Goal: Transaction & Acquisition: Purchase product/service

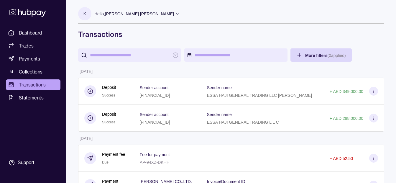
click at [132, 14] on p "Hello, [PERSON_NAME] [PERSON_NAME]" at bounding box center [134, 14] width 80 height 6
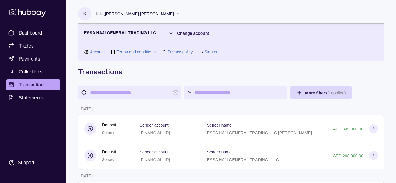
click at [132, 14] on p "Hello, [PERSON_NAME] [PERSON_NAME]" at bounding box center [134, 14] width 80 height 6
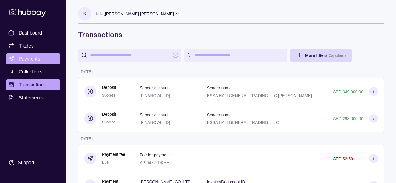
click at [43, 55] on link "Payments" at bounding box center [33, 58] width 55 height 11
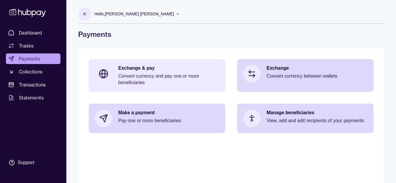
click at [130, 76] on p "Convert currency and pay one or more beneficiaries" at bounding box center [168, 79] width 101 height 13
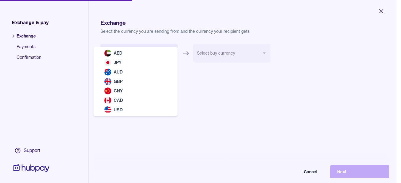
click at [130, 53] on body "Close Exchange & pay Exchange Payments Confirmation Support Exchange Select the…" at bounding box center [198, 91] width 396 height 183
select select "***"
drag, startPoint x: 130, startPoint y: 53, endPoint x: 138, endPoint y: 53, distance: 7.4
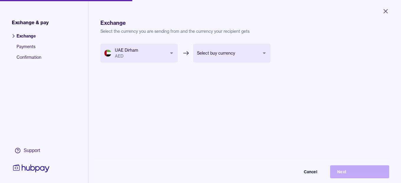
click at [230, 48] on body "Close Exchange & pay Exchange Payments Confirmation Support Exchange Select the…" at bounding box center [200, 91] width 401 height 183
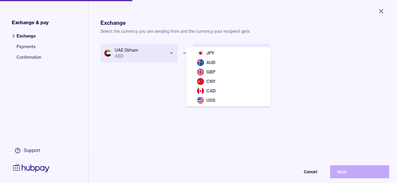
click at [230, 48] on div "JPY AUD GBP CNY CAD USD" at bounding box center [228, 76] width 84 height 59
select select "***"
drag, startPoint x: 230, startPoint y: 48, endPoint x: 222, endPoint y: 49, distance: 8.9
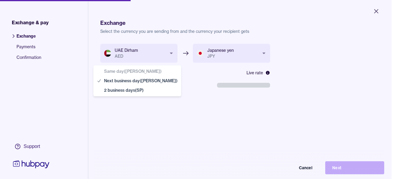
click at [143, 87] on body "**********" at bounding box center [196, 89] width 392 height 179
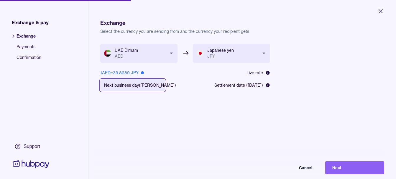
click at [379, 12] on html "**********" at bounding box center [198, 89] width 396 height 179
click at [384, 12] on icon "Close" at bounding box center [380, 11] width 7 height 7
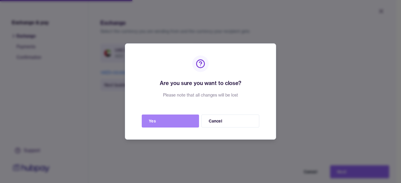
click at [172, 118] on button "Yes" at bounding box center [170, 121] width 57 height 13
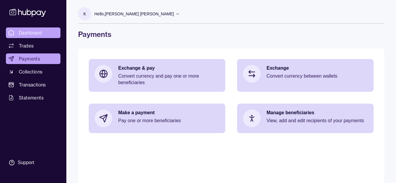
click at [36, 32] on span "Dashboard" at bounding box center [30, 32] width 23 height 7
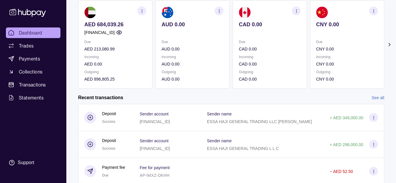
scroll to position [59, 0]
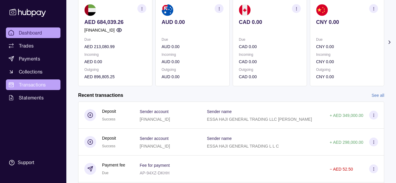
click at [46, 81] on span "Transactions" at bounding box center [32, 84] width 27 height 7
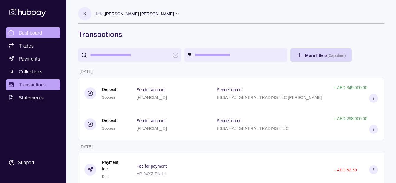
click at [48, 29] on link "Dashboard" at bounding box center [33, 32] width 55 height 11
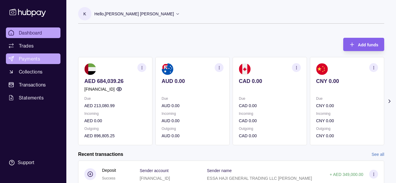
click at [41, 58] on link "Payments" at bounding box center [33, 58] width 55 height 11
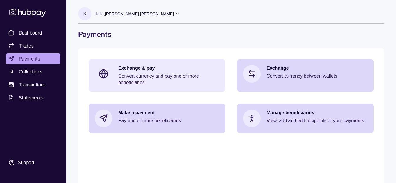
click at [135, 66] on p "Exchange & pay" at bounding box center [168, 68] width 101 height 6
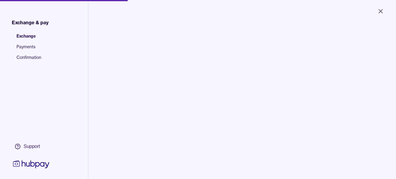
click at [140, 56] on body "Close Exchange & pay Exchange Payments Confirmation Support Exchange Select the…" at bounding box center [198, 89] width 396 height 179
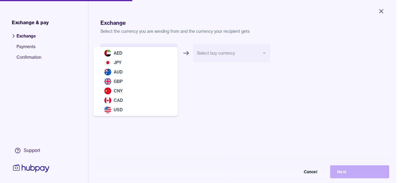
select select "***"
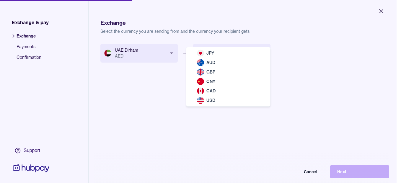
click at [216, 49] on body "Close Exchange & pay Exchange Payments Confirmation Support Exchange Select the…" at bounding box center [198, 91] width 396 height 183
select select "***"
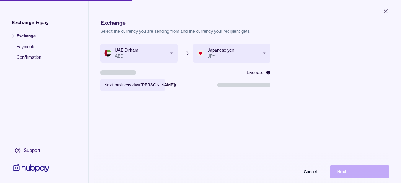
click at [147, 83] on body "**********" at bounding box center [200, 91] width 401 height 183
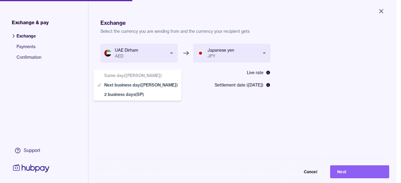
select select "**"
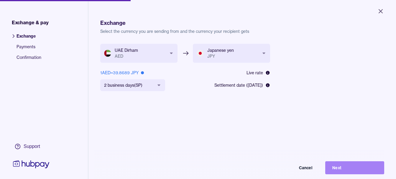
click at [357, 170] on button "Next" at bounding box center [355, 167] width 59 height 13
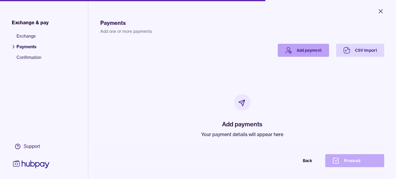
click at [299, 52] on link "Add payment" at bounding box center [303, 50] width 51 height 13
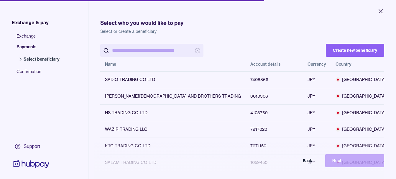
click at [156, 50] on input "search" at bounding box center [152, 50] width 80 height 13
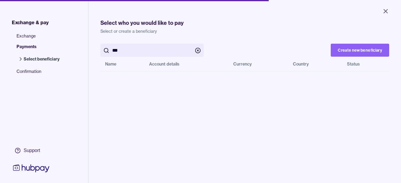
drag, startPoint x: 157, startPoint y: 49, endPoint x: 14, endPoint y: 37, distance: 143.6
click at [14, 37] on div "Exchange & pay Exchange Payments Select beneficiary Confirmation Support Select…" at bounding box center [200, 117] width 401 height 234
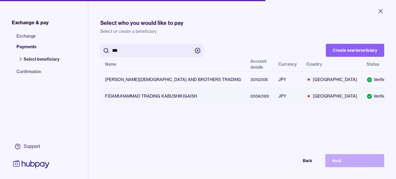
type input "***"
click at [398, 94] on button "button" at bounding box center [401, 96] width 6 height 6
click at [360, 161] on button "Next" at bounding box center [355, 160] width 59 height 13
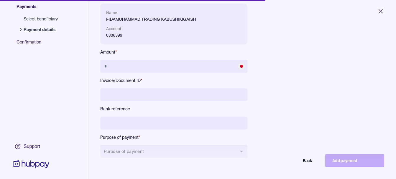
scroll to position [79, 0]
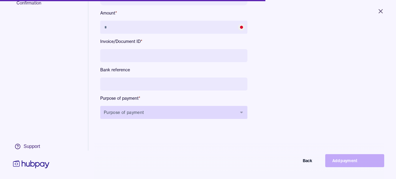
click at [164, 115] on button "Purpose of payment" at bounding box center [173, 112] width 147 height 13
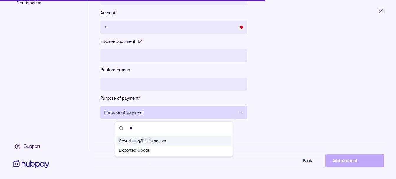
type input "***"
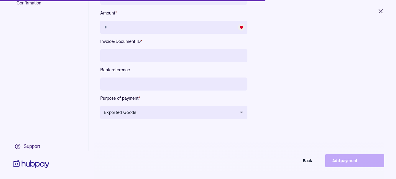
click at [152, 81] on input at bounding box center [173, 83] width 147 height 13
type input "**********"
click at [143, 48] on div "**********" at bounding box center [173, 46] width 147 height 163
click at [143, 53] on input at bounding box center [173, 55] width 147 height 13
type input "*******"
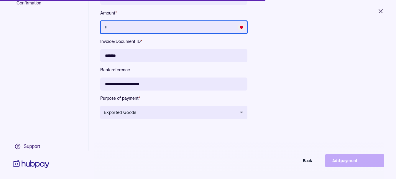
click at [154, 26] on input "text" at bounding box center [173, 27] width 147 height 13
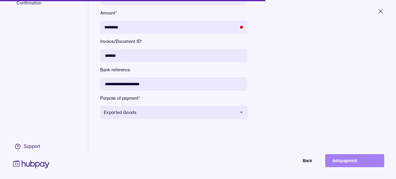
click at [350, 163] on button "Add payment" at bounding box center [355, 160] width 59 height 13
type input "*******"
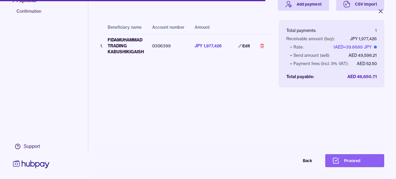
scroll to position [28, 0]
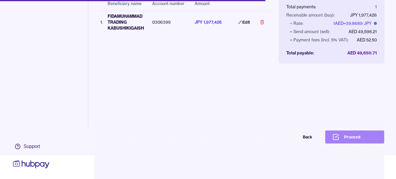
click at [354, 137] on button "Proceed" at bounding box center [355, 136] width 59 height 13
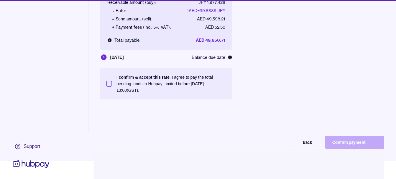
scroll to position [28, 0]
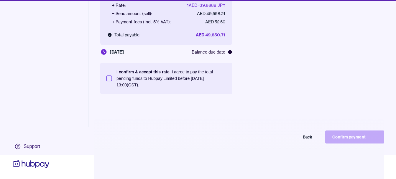
click at [177, 77] on p "I confirm & accept this rate . I agree to pay the total pending funds to Hubpay…" at bounding box center [172, 77] width 110 height 19
click at [112, 77] on button "I confirm & accept this rate . I agree to pay the total pending funds to Hubpay…" at bounding box center [109, 78] width 6 height 6
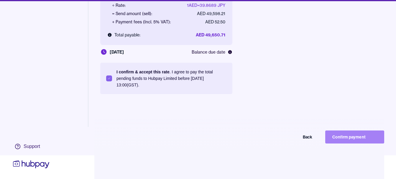
click at [362, 133] on button "Confirm payment" at bounding box center [355, 136] width 59 height 13
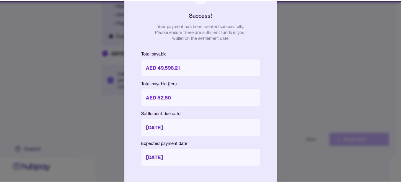
scroll to position [24, 0]
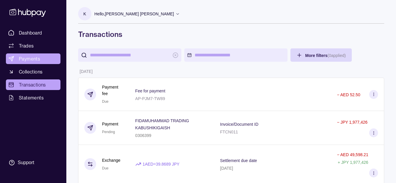
click at [37, 60] on span "Payments" at bounding box center [29, 58] width 21 height 7
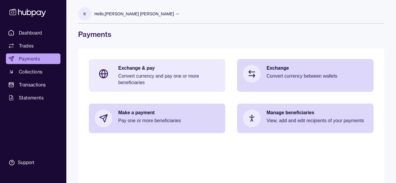
click at [132, 73] on div "Exchange & pay Convert currency and pay one or more beneficiaries" at bounding box center [168, 75] width 101 height 21
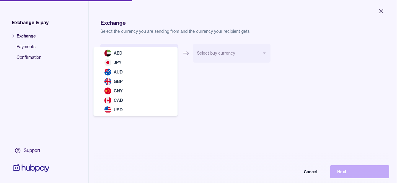
click at [128, 52] on body "Close Exchange & pay Exchange Payments Confirmation Support Exchange Select the…" at bounding box center [198, 91] width 396 height 183
select select "***"
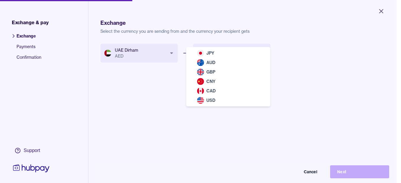
click at [232, 55] on body "Close Exchange & pay Exchange Payments Confirmation Support Exchange Select the…" at bounding box center [198, 91] width 396 height 183
select select "***"
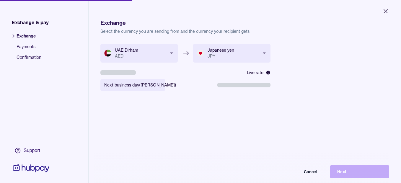
click at [149, 86] on body "**********" at bounding box center [200, 91] width 401 height 183
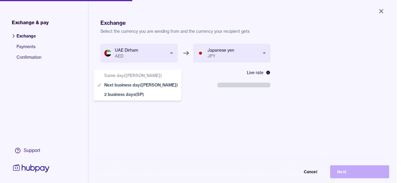
select select "**"
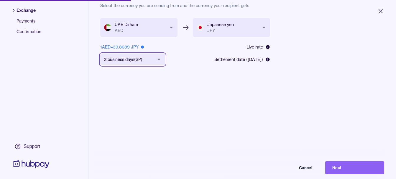
scroll to position [79, 0]
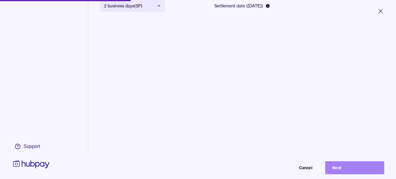
click at [353, 169] on button "Next" at bounding box center [355, 167] width 59 height 13
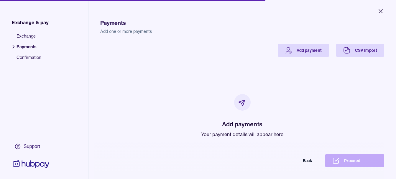
click at [284, 57] on div "Add payments Your payment details will appear here" at bounding box center [242, 116] width 270 height 118
click at [294, 51] on link "Add payment" at bounding box center [303, 50] width 51 height 13
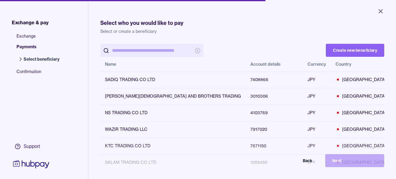
click at [140, 49] on input "search" at bounding box center [152, 50] width 80 height 13
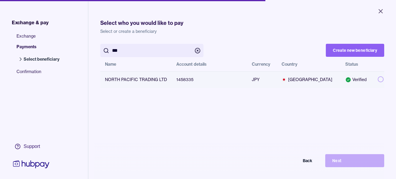
type input "***"
click at [373, 81] on td at bounding box center [378, 79] width 11 height 17
click at [378, 81] on button "button" at bounding box center [381, 79] width 6 height 6
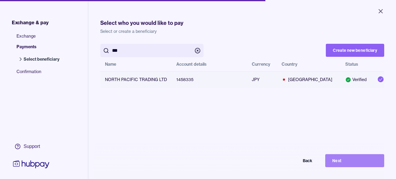
click at [358, 166] on button "Next" at bounding box center [355, 160] width 59 height 13
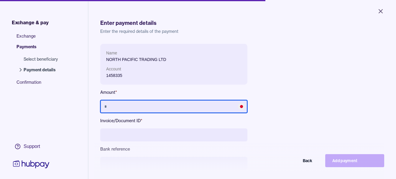
click at [151, 102] on input "text" at bounding box center [173, 106] width 147 height 13
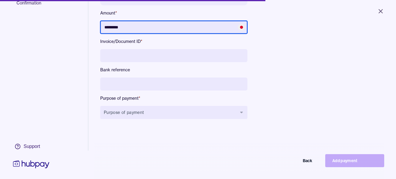
type input "*********"
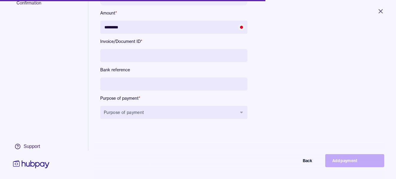
click at [143, 60] on input at bounding box center [173, 55] width 147 height 13
type input "**********"
click at [140, 86] on input at bounding box center [173, 83] width 147 height 13
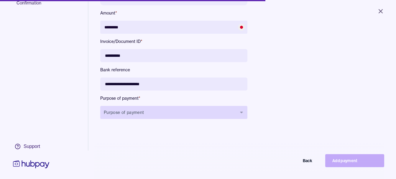
type input "**********"
click at [134, 117] on button "Purpose of payment" at bounding box center [173, 112] width 147 height 13
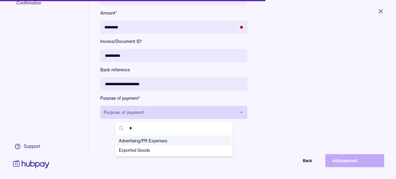
type input "**"
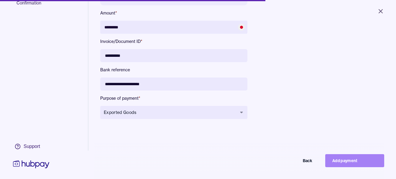
click at [339, 162] on button "Add payment" at bounding box center [355, 160] width 59 height 13
type input "*******"
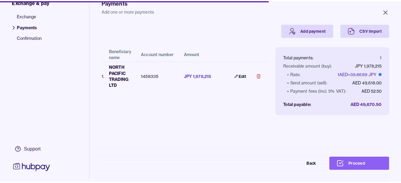
scroll to position [46, 0]
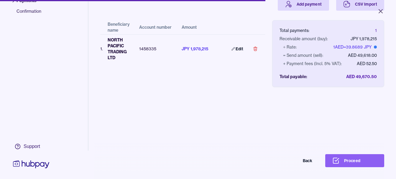
click at [352, 156] on div "Exchange & pay Exchange Payments Confirmation Support Payments Add one or more …" at bounding box center [198, 89] width 396 height 179
click at [353, 164] on button "Proceed" at bounding box center [355, 160] width 59 height 13
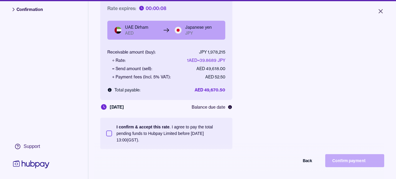
scroll to position [79, 0]
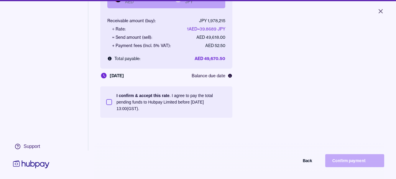
click at [146, 99] on p "I confirm & accept this rate . I agree to pay the total pending funds to Hubpay…" at bounding box center [172, 101] width 110 height 19
click at [112, 99] on button "I confirm & accept this rate . I agree to pay the total pending funds to Hubpay…" at bounding box center [109, 102] width 6 height 6
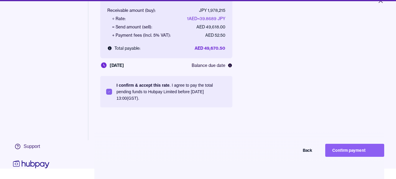
scroll to position [28, 0]
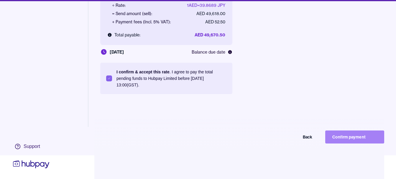
click at [362, 142] on div "Exchange & pay Exchange Payments Confirmation Support Confirm Check the details…" at bounding box center [198, 65] width 396 height 179
drag, startPoint x: 362, startPoint y: 142, endPoint x: 362, endPoint y: 138, distance: 4.2
click at [362, 138] on button "Confirm payment" at bounding box center [355, 136] width 59 height 13
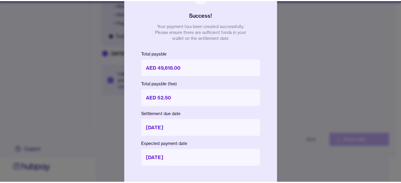
scroll to position [24, 0]
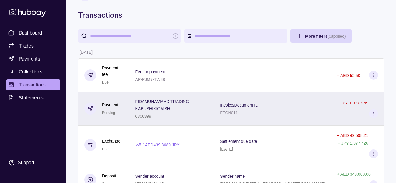
scroll to position [30, 0]
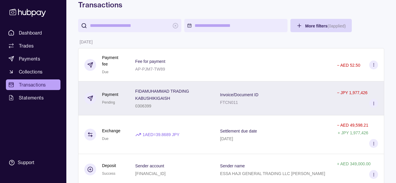
click at [179, 94] on span "FIDAMUHAMMAD TRADING KABUSHIKIGAISH" at bounding box center [171, 94] width 73 height 14
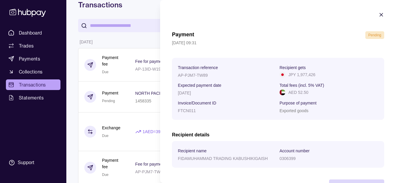
scroll to position [22, 0]
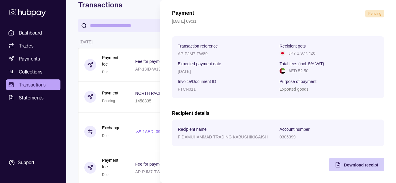
click at [351, 161] on div "Download receipt" at bounding box center [361, 164] width 35 height 7
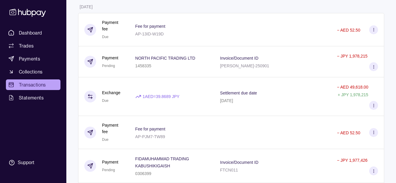
scroll to position [118, 0]
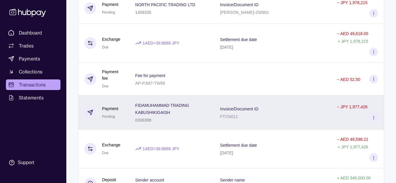
click at [189, 102] on span "FIDAMUHAMMAD TRADING KABUSHIKIGAISH" at bounding box center [171, 109] width 73 height 14
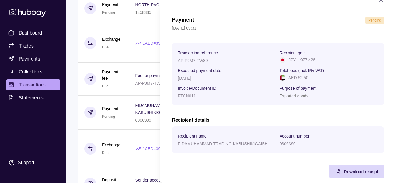
scroll to position [22, 0]
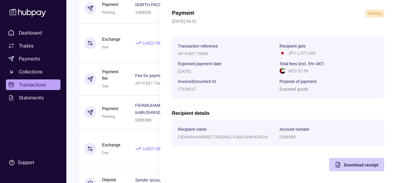
click at [365, 168] on div "Download receipt" at bounding box center [361, 164] width 35 height 7
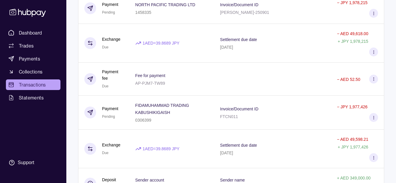
click at [33, 38] on ul "Dashboard Trades Payments Collections Transactions Statements" at bounding box center [33, 65] width 55 height 76
click at [35, 35] on span "Dashboard" at bounding box center [30, 32] width 23 height 7
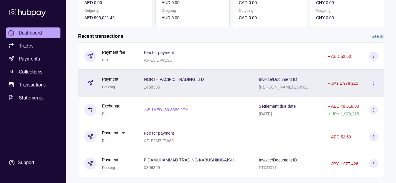
scroll to position [131, 0]
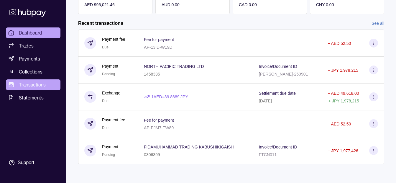
click at [50, 80] on link "Transactions" at bounding box center [33, 84] width 55 height 11
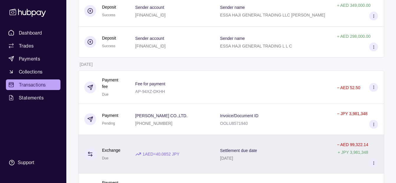
scroll to position [148, 0]
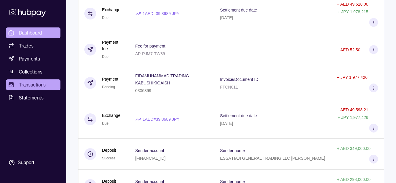
click at [37, 32] on span "Dashboard" at bounding box center [30, 32] width 23 height 7
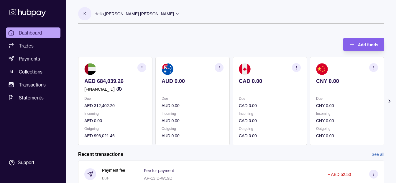
click at [390, 100] on icon at bounding box center [389, 101] width 1 height 3
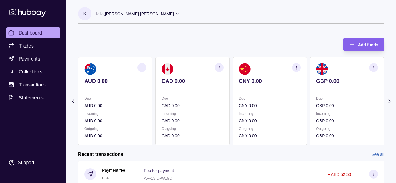
click at [390, 100] on icon at bounding box center [389, 101] width 1 height 3
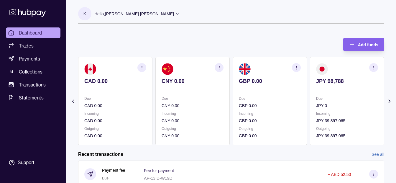
click at [390, 100] on icon at bounding box center [389, 101] width 1 height 3
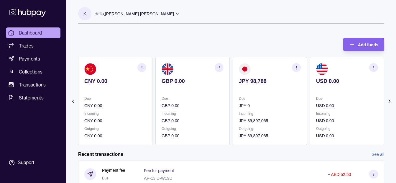
click at [390, 100] on icon at bounding box center [389, 101] width 1 height 3
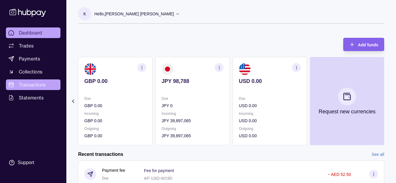
click at [37, 89] on link "Transactions" at bounding box center [33, 84] width 55 height 11
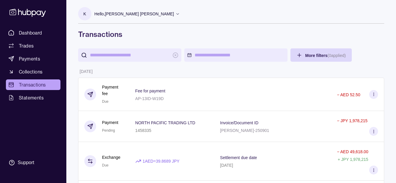
click at [146, 19] on div "Hello, [PERSON_NAME] [PERSON_NAME]" at bounding box center [137, 14] width 86 height 12
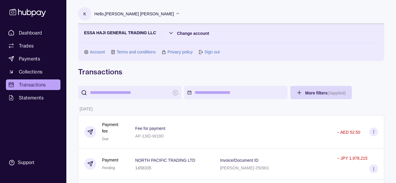
click at [146, 19] on div "Hello, [PERSON_NAME] [PERSON_NAME]" at bounding box center [137, 14] width 86 height 12
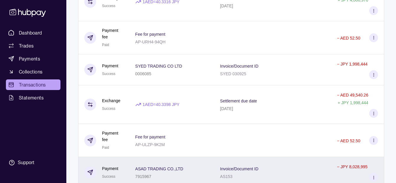
scroll to position [1417, 0]
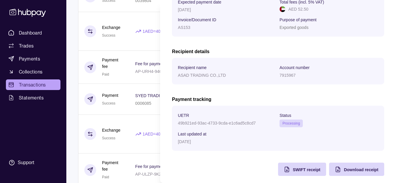
scroll to position [125, 0]
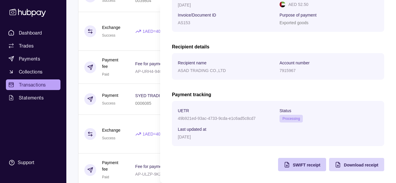
click at [310, 165] on span "SWIFT receipt" at bounding box center [306, 165] width 27 height 5
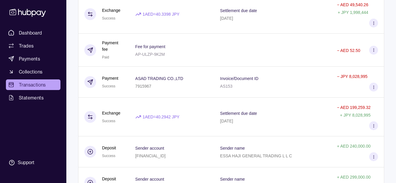
scroll to position [1564, 0]
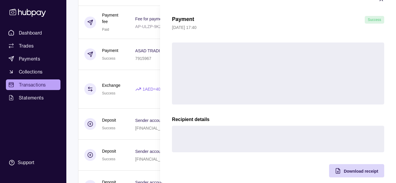
scroll to position [22, 0]
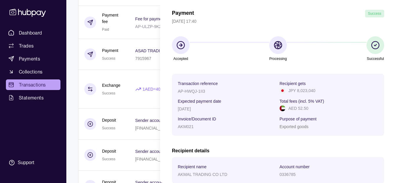
click at [294, 164] on span "Account number" at bounding box center [295, 166] width 30 height 7
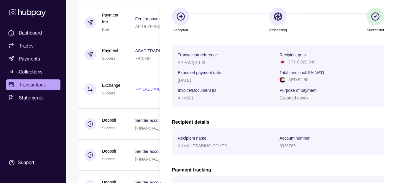
scroll to position [125, 0]
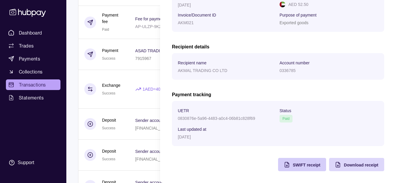
click at [300, 167] on span "SWIFT receipt" at bounding box center [306, 165] width 27 height 5
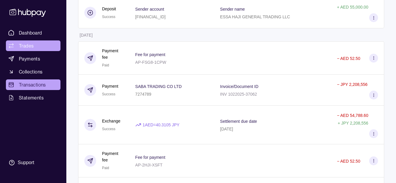
scroll to position [1210, 0]
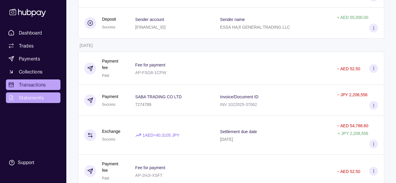
click at [42, 94] on span "Statements" at bounding box center [31, 97] width 25 height 7
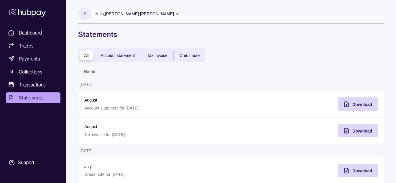
click at [137, 17] on div "Hello, [PERSON_NAME] [PERSON_NAME]" at bounding box center [137, 14] width 86 height 12
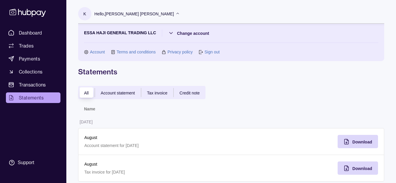
click at [137, 17] on div "Hello, [PERSON_NAME] [PERSON_NAME]" at bounding box center [137, 14] width 86 height 12
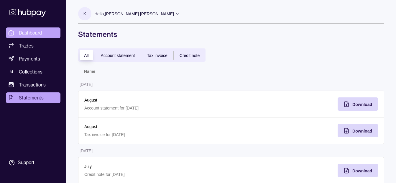
click at [25, 33] on span "Dashboard" at bounding box center [30, 32] width 23 height 7
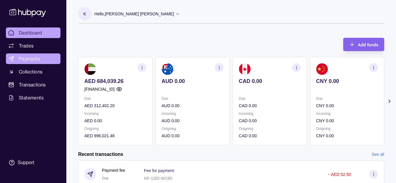
click at [46, 62] on link "Payments" at bounding box center [33, 58] width 55 height 11
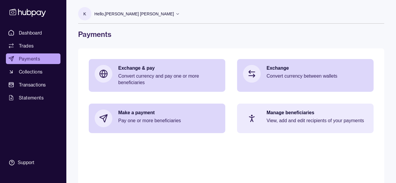
click at [282, 118] on p "View, add and edit recipients of your payments" at bounding box center [317, 120] width 101 height 6
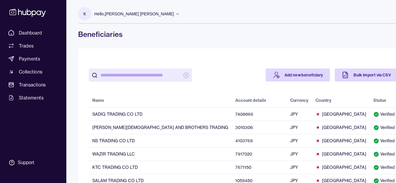
click at [131, 76] on input "search" at bounding box center [141, 74] width 80 height 13
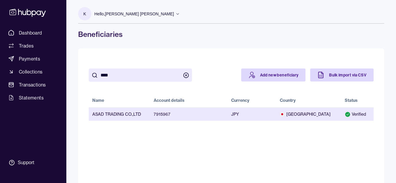
type input "****"
click at [327, 112] on span "[GEOGRAPHIC_DATA]" at bounding box center [309, 114] width 58 height 6
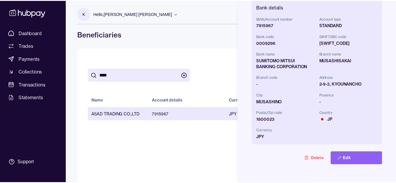
scroll to position [177, 0]
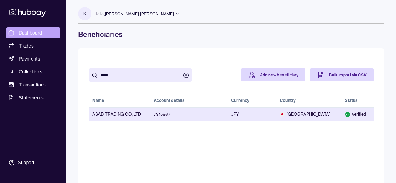
click at [38, 32] on span "Dashboard" at bounding box center [30, 32] width 23 height 7
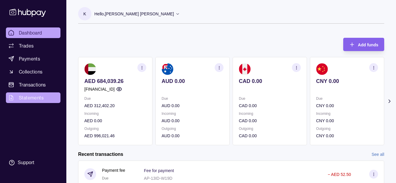
click at [32, 101] on span "Statements" at bounding box center [31, 97] width 25 height 7
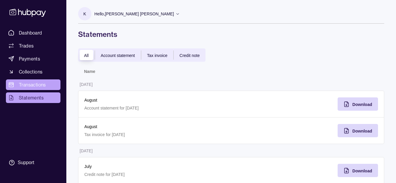
click at [49, 85] on link "Transactions" at bounding box center [33, 84] width 55 height 11
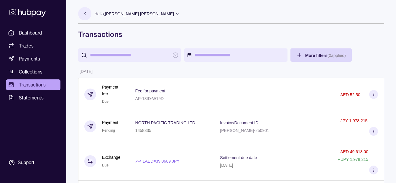
click at [109, 58] on input "search" at bounding box center [130, 54] width 80 height 13
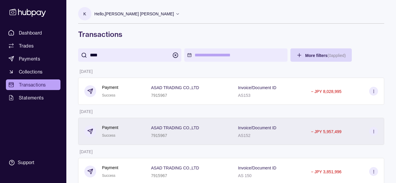
type input "****"
click at [166, 125] on span "ASAD TRADING CO.,LTD" at bounding box center [175, 127] width 48 height 7
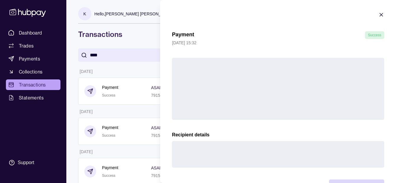
scroll to position [22, 0]
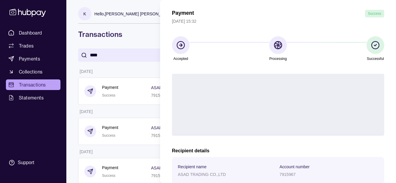
click at [294, 168] on p "Account number" at bounding box center [295, 166] width 30 height 5
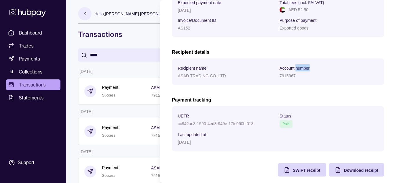
scroll to position [125, 0]
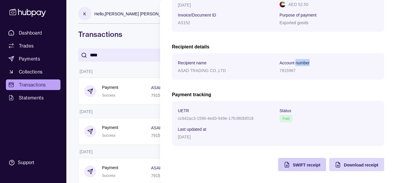
click at [299, 166] on span "SWIFT receipt" at bounding box center [306, 165] width 27 height 5
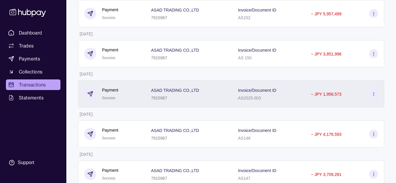
scroll to position [118, 0]
click at [163, 95] on div "7915967" at bounding box center [175, 97] width 48 height 7
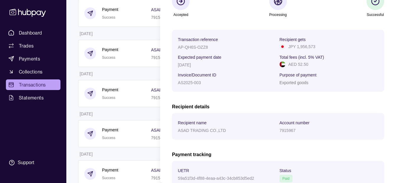
scroll to position [125, 0]
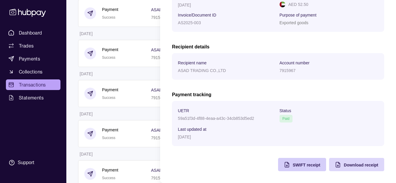
click at [298, 161] on div "SWIFT receipt" at bounding box center [306, 164] width 27 height 7
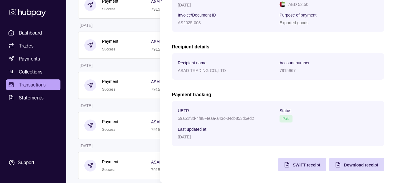
click at [122, 95] on html "Dashboard Trades Payments Collections Transactions Statements Support K Hello, …" at bounding box center [198, 92] width 396 height 598
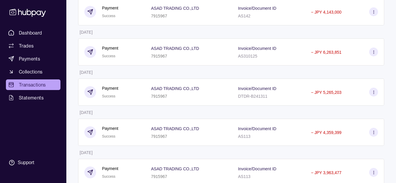
scroll to position [415, 0]
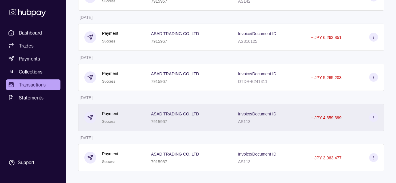
click at [172, 116] on span "ASAD TRADING CO.,LTD" at bounding box center [175, 113] width 48 height 7
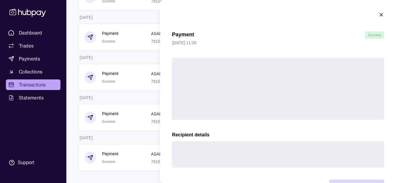
scroll to position [22, 0]
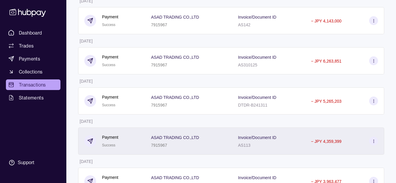
scroll to position [356, 0]
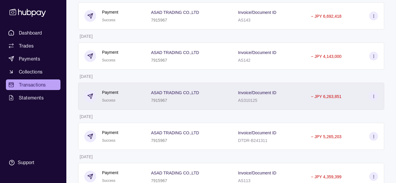
click at [210, 102] on div "ASAD TRADING CO.,LTD 7915967" at bounding box center [188, 96] width 75 height 15
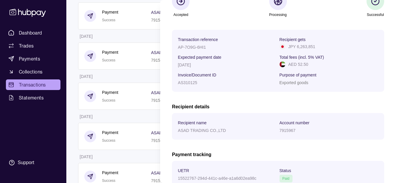
scroll to position [125, 0]
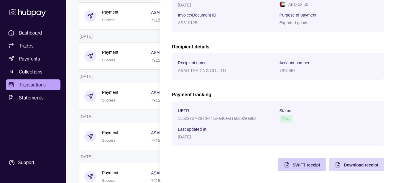
click at [293, 161] on div "SWIFT receipt" at bounding box center [306, 164] width 27 height 7
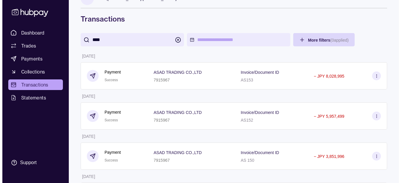
scroll to position [0, 0]
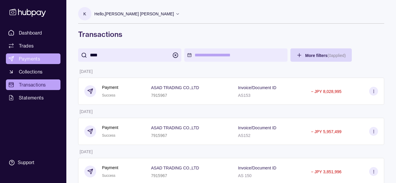
click at [40, 59] on link "Payments" at bounding box center [33, 58] width 55 height 11
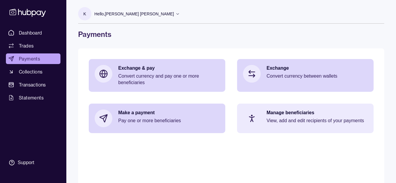
click at [286, 112] on p "Manage beneficiaries" at bounding box center [317, 112] width 101 height 6
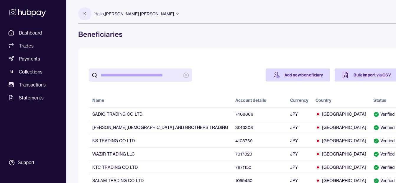
click at [117, 77] on input "search" at bounding box center [141, 74] width 80 height 13
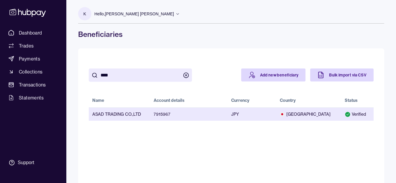
type input "****"
click at [310, 113] on span "[GEOGRAPHIC_DATA]" at bounding box center [309, 114] width 58 height 6
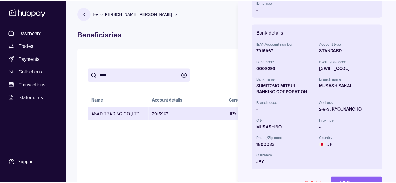
scroll to position [177, 0]
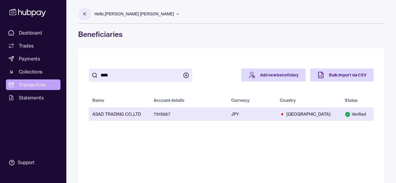
click at [41, 88] on span "Transactions" at bounding box center [32, 84] width 27 height 7
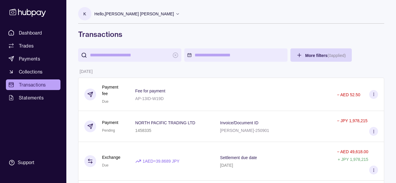
click at [134, 14] on p "Hello, [PERSON_NAME] [PERSON_NAME]" at bounding box center [134, 14] width 80 height 6
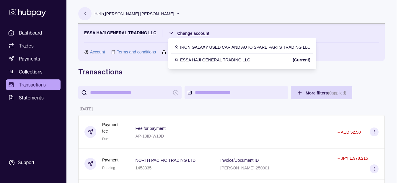
click at [207, 44] on p "IRON GALAXY USED CAR AND AUTO SPARE PARTS TRADING LLC" at bounding box center [245, 47] width 130 height 6
